Goal: Find specific page/section: Find specific page/section

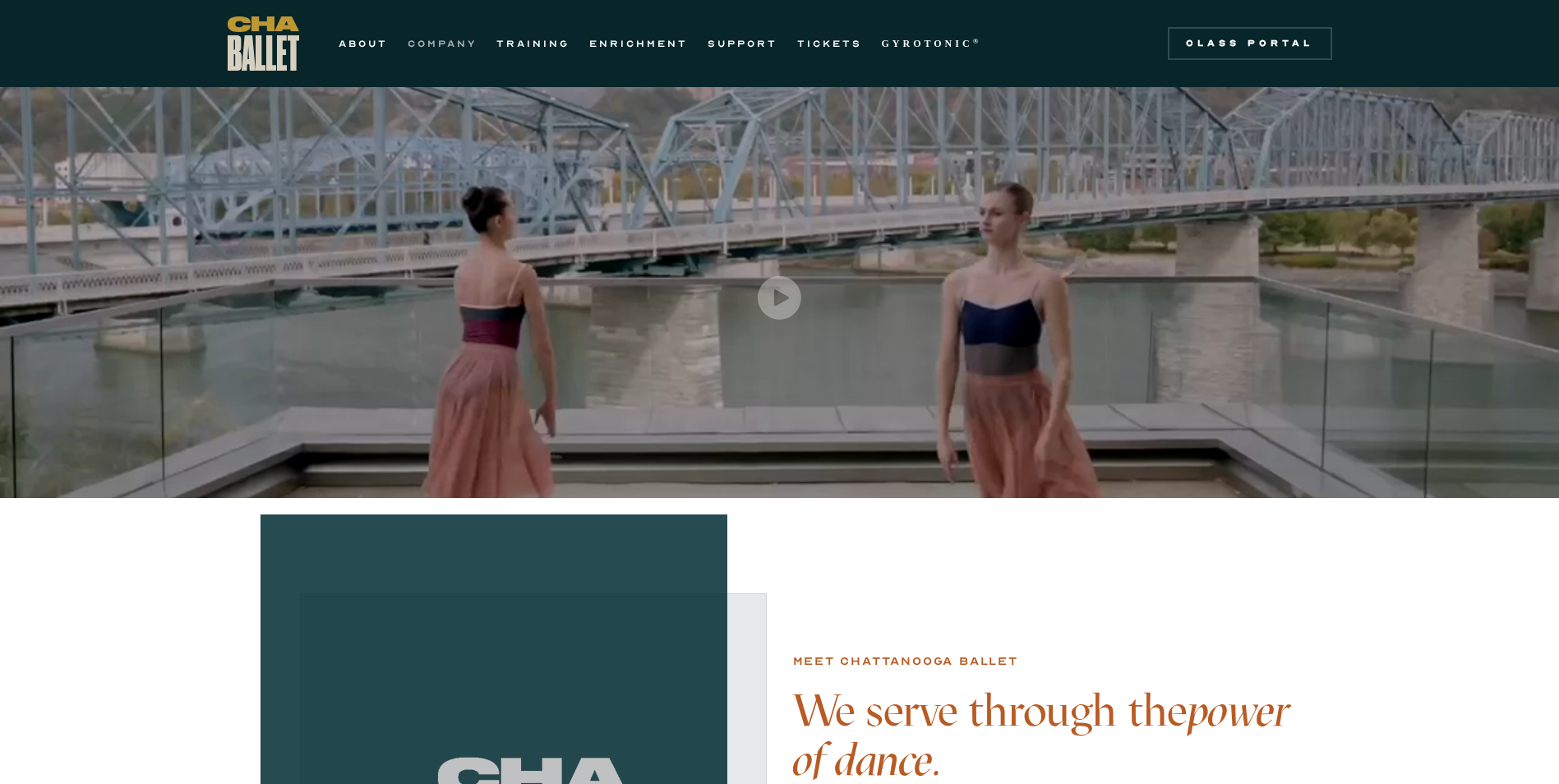
click at [423, 45] on link "COMPANY" at bounding box center [442, 43] width 69 height 20
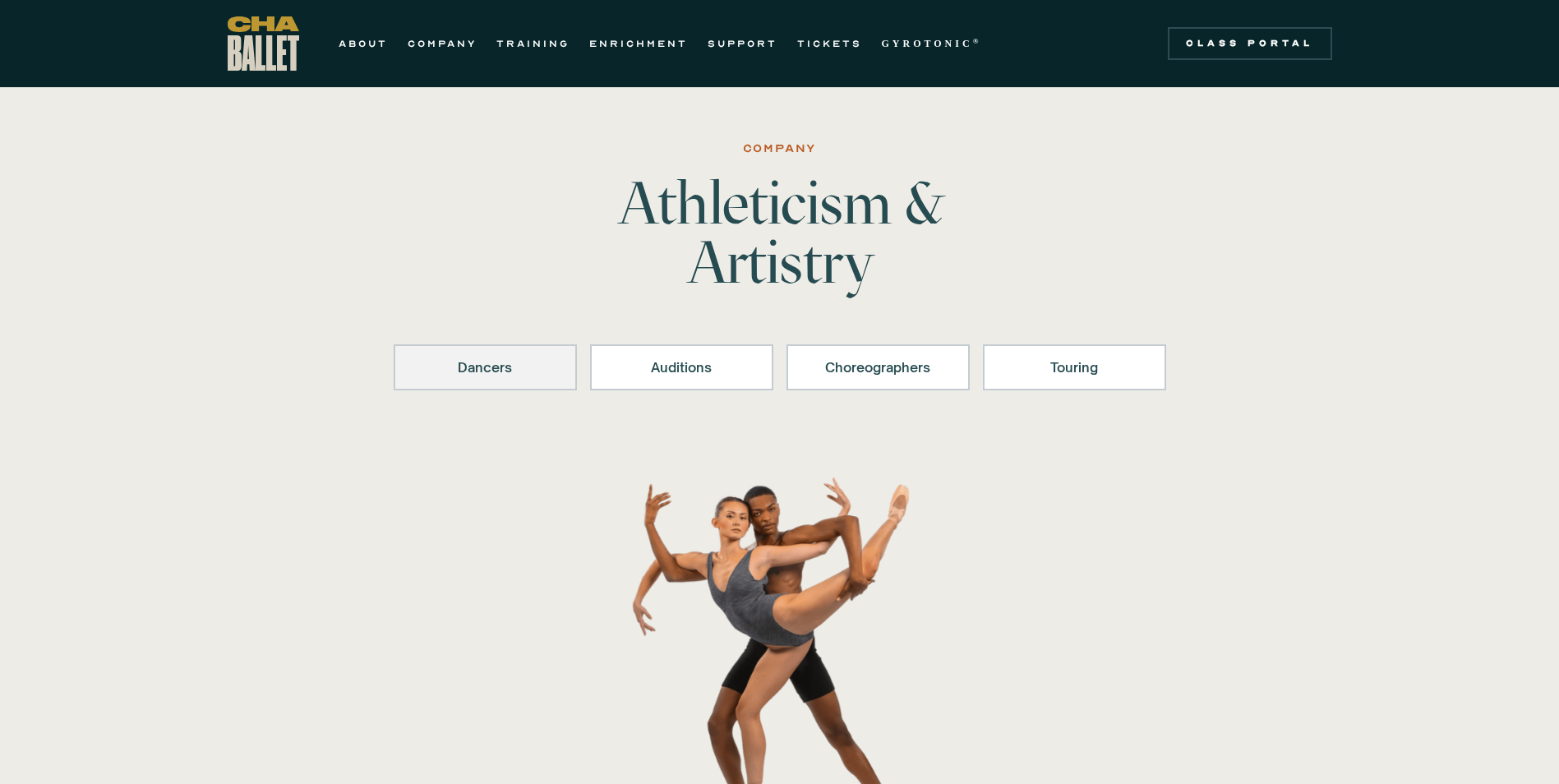
click at [491, 353] on link "Dancers" at bounding box center [485, 367] width 183 height 46
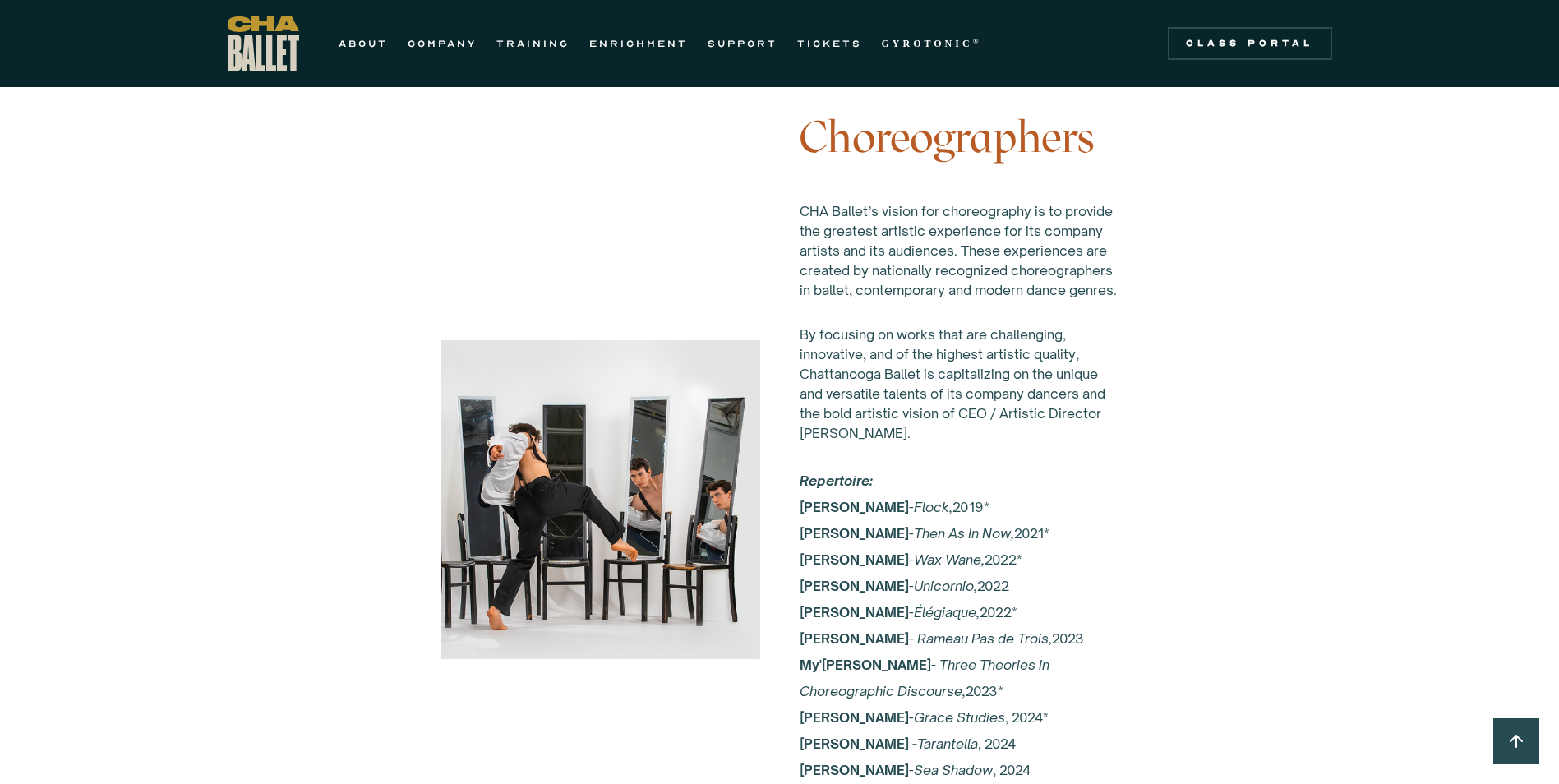
scroll to position [2259, 0]
